Goal: Find specific page/section: Find specific page/section

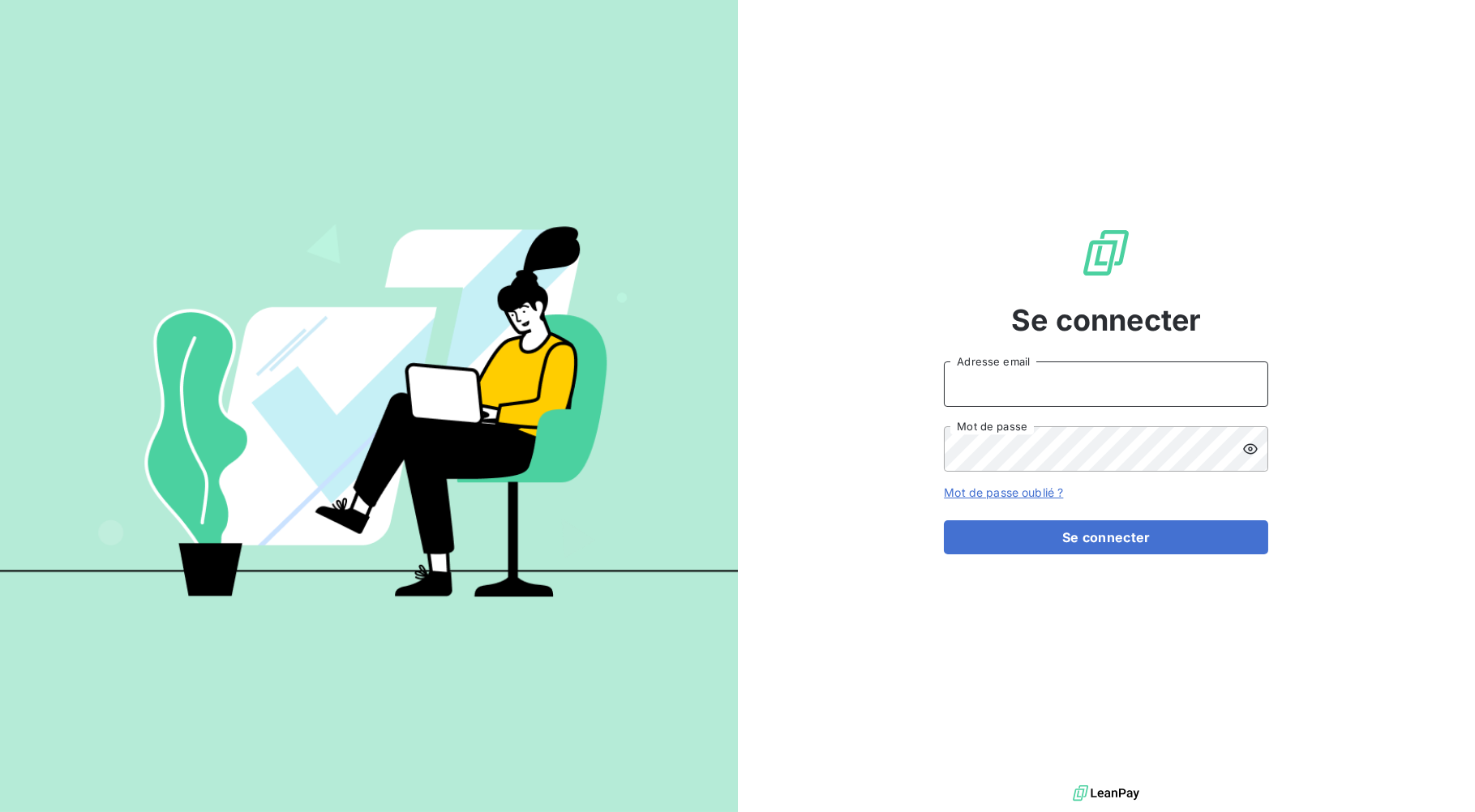
click at [1074, 378] on input "Adresse email" at bounding box center [1105, 384] width 324 height 46
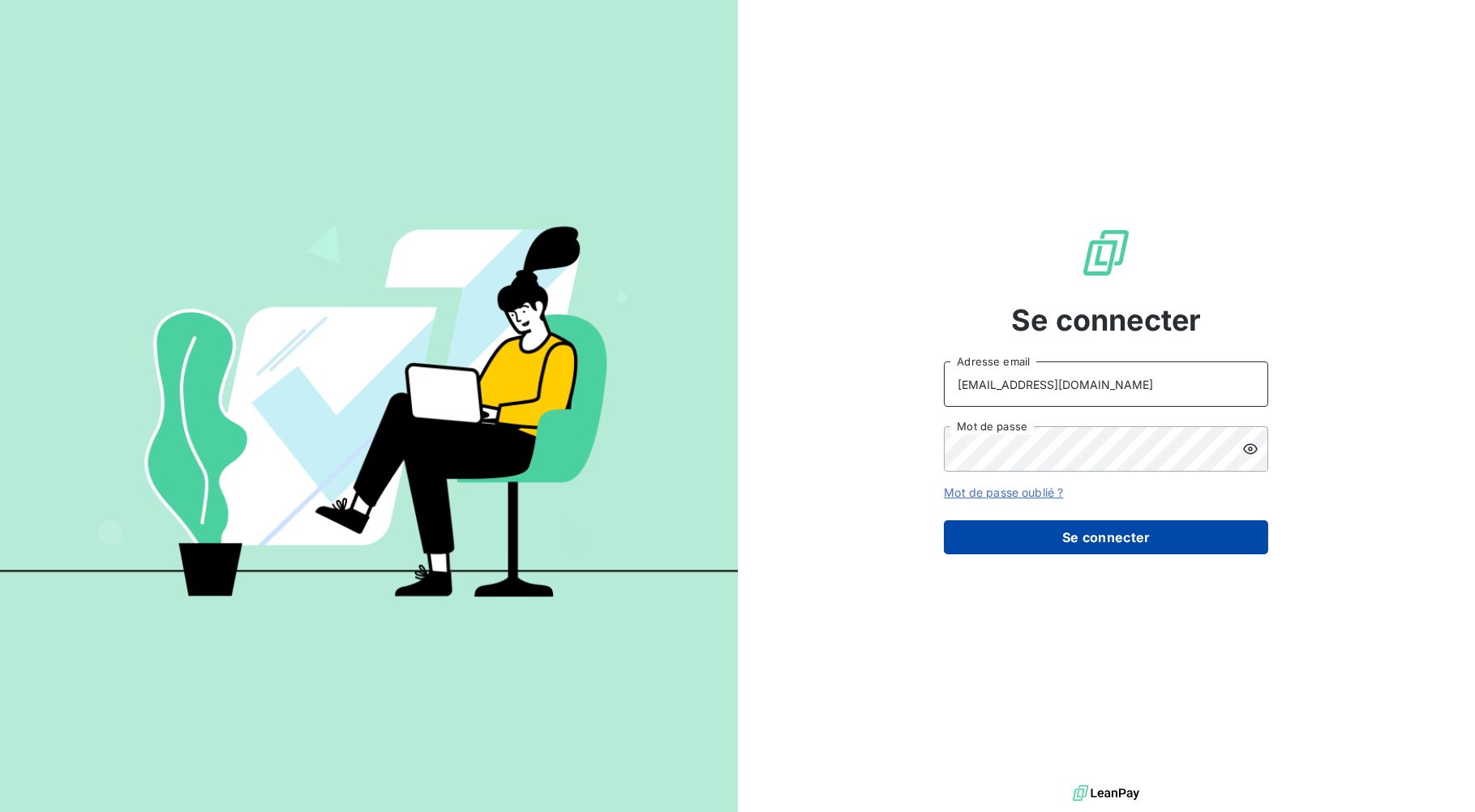
type input "[EMAIL_ADDRESS][DOMAIN_NAME]"
click at [1080, 536] on button "Se connecter" at bounding box center [1105, 537] width 324 height 34
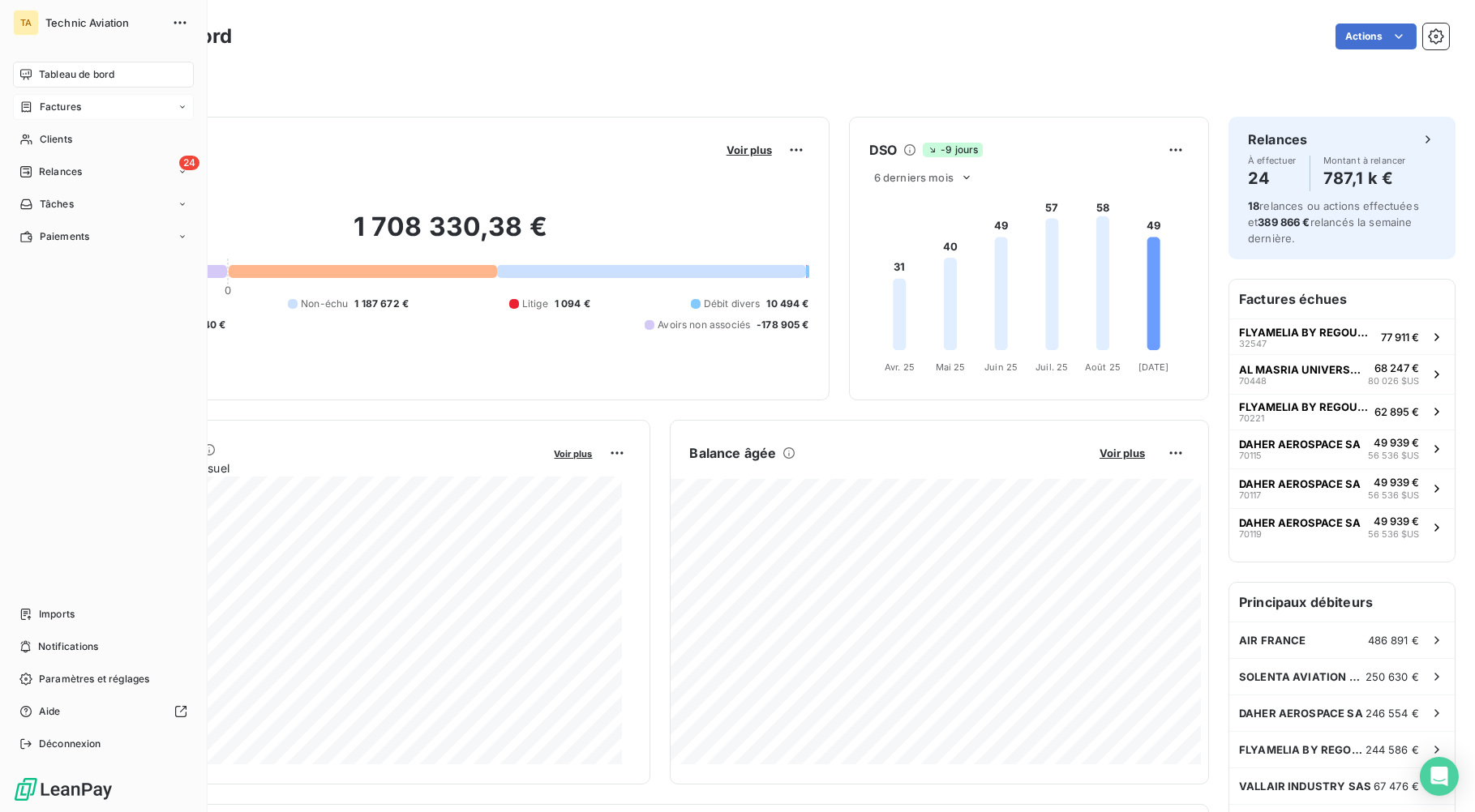
click at [59, 111] on span "Factures" at bounding box center [60, 107] width 41 height 15
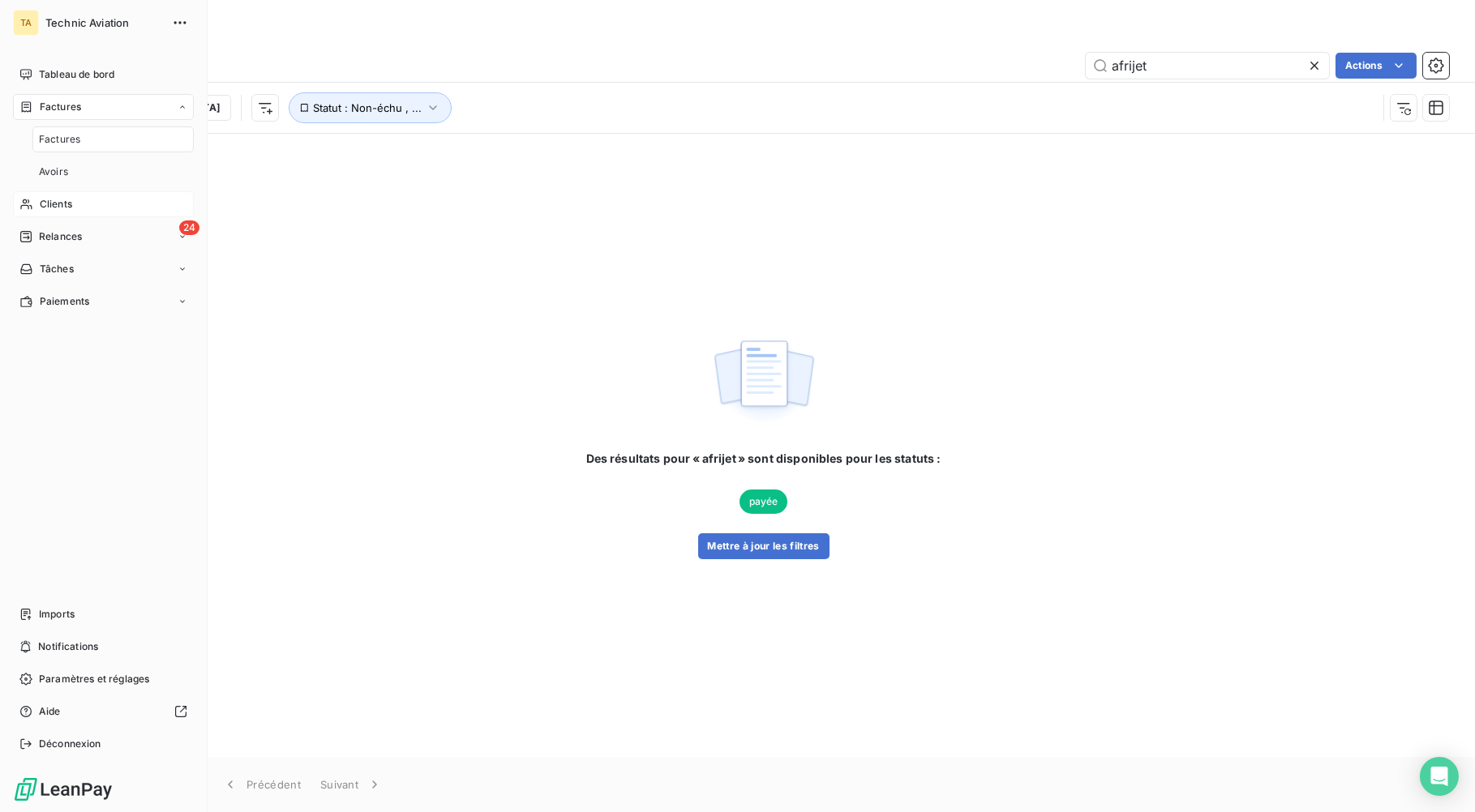
click at [72, 205] on span "Clients" at bounding box center [56, 204] width 33 height 15
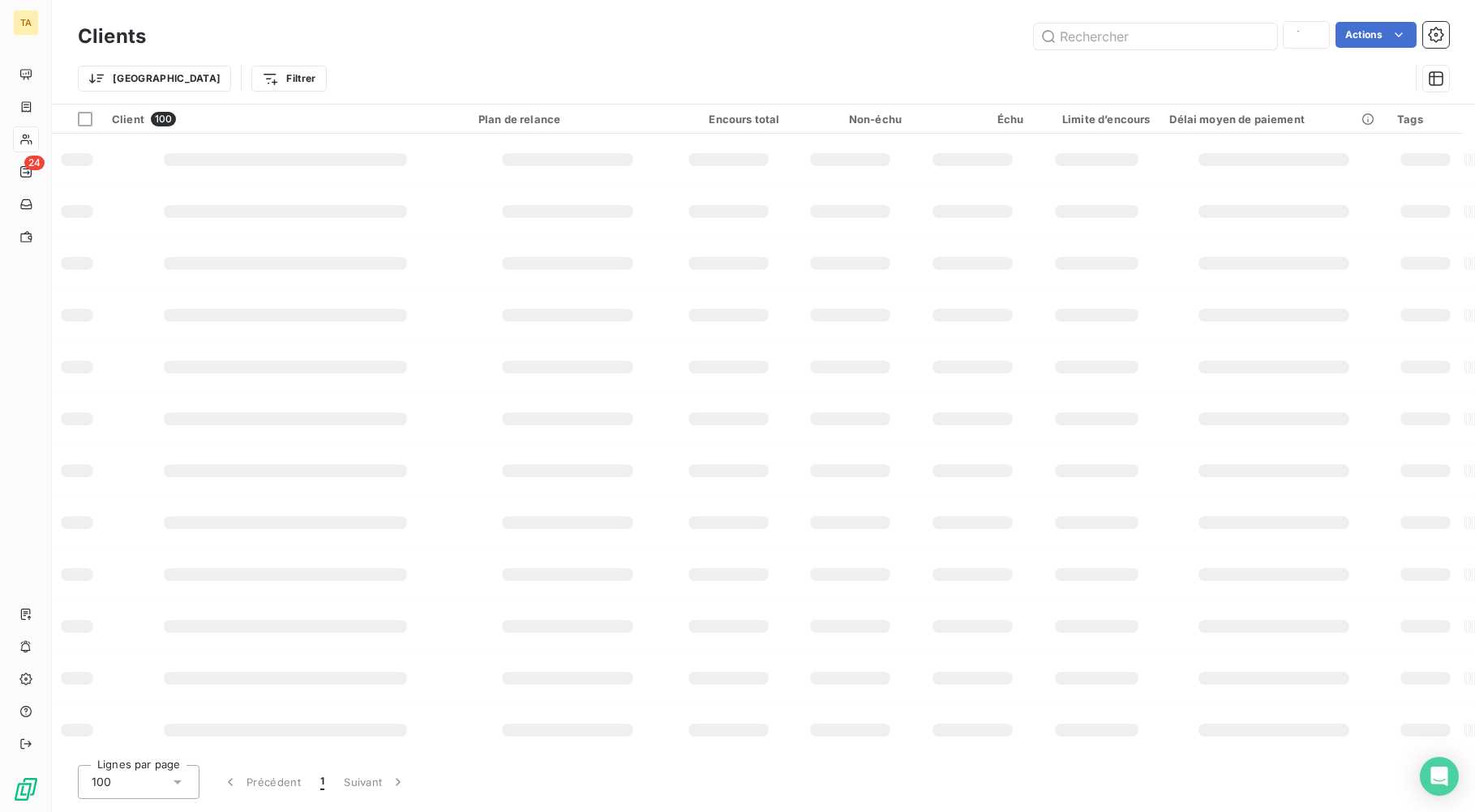
type input "aerod"
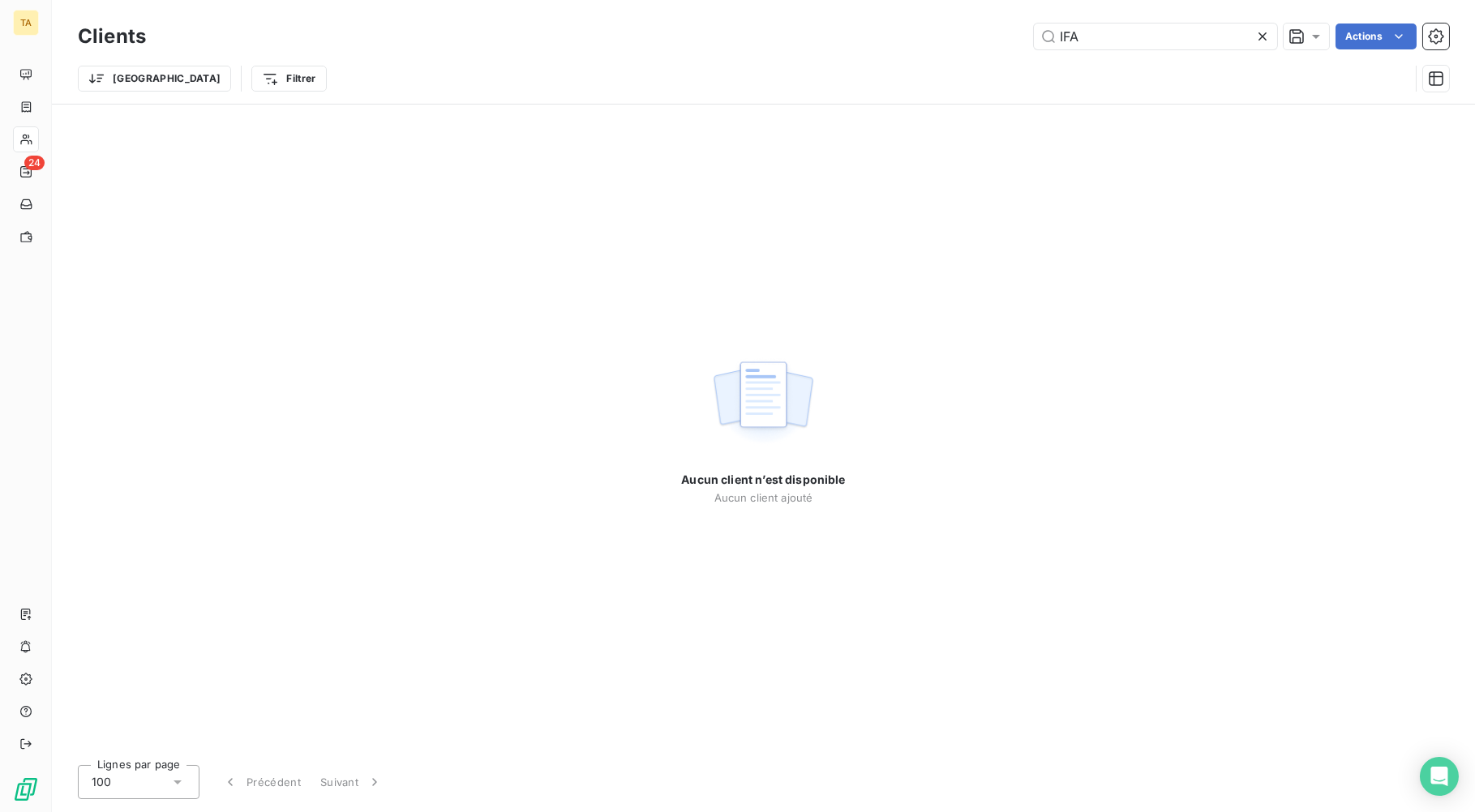
type input "IFA"
